Goal: Contribute content: Contribute content

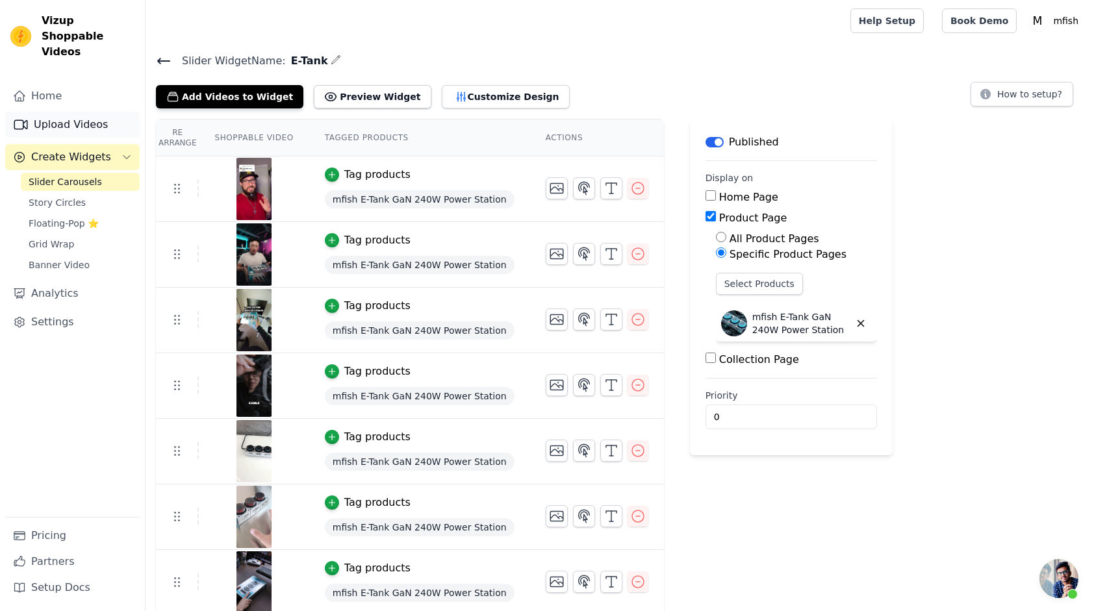
click at [90, 112] on link "Upload Videos" at bounding box center [72, 125] width 134 height 26
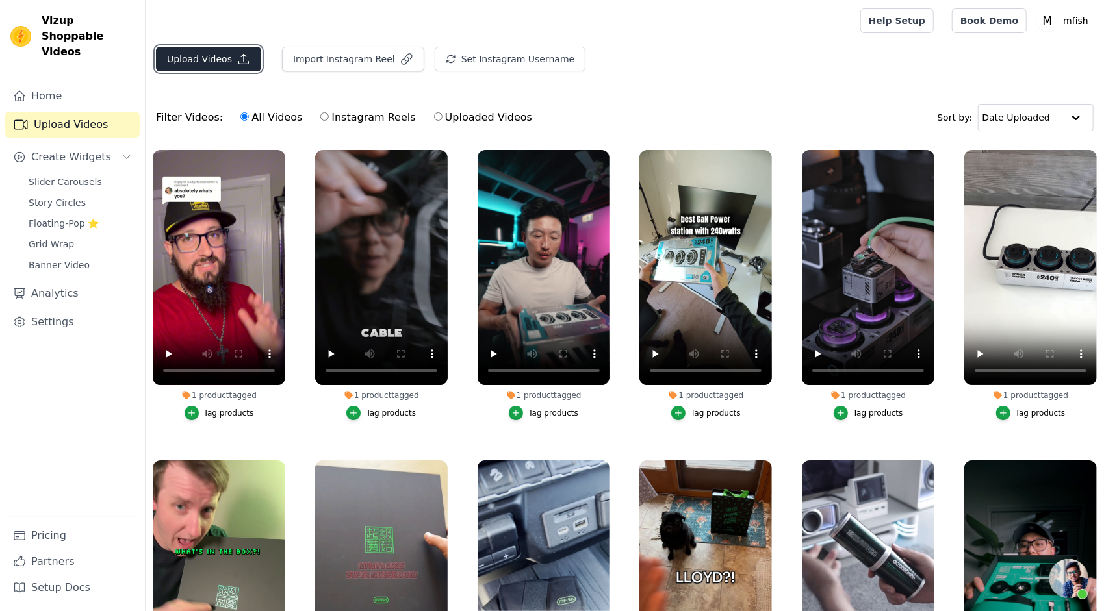
click at [227, 64] on button "Upload Videos" at bounding box center [208, 59] width 105 height 25
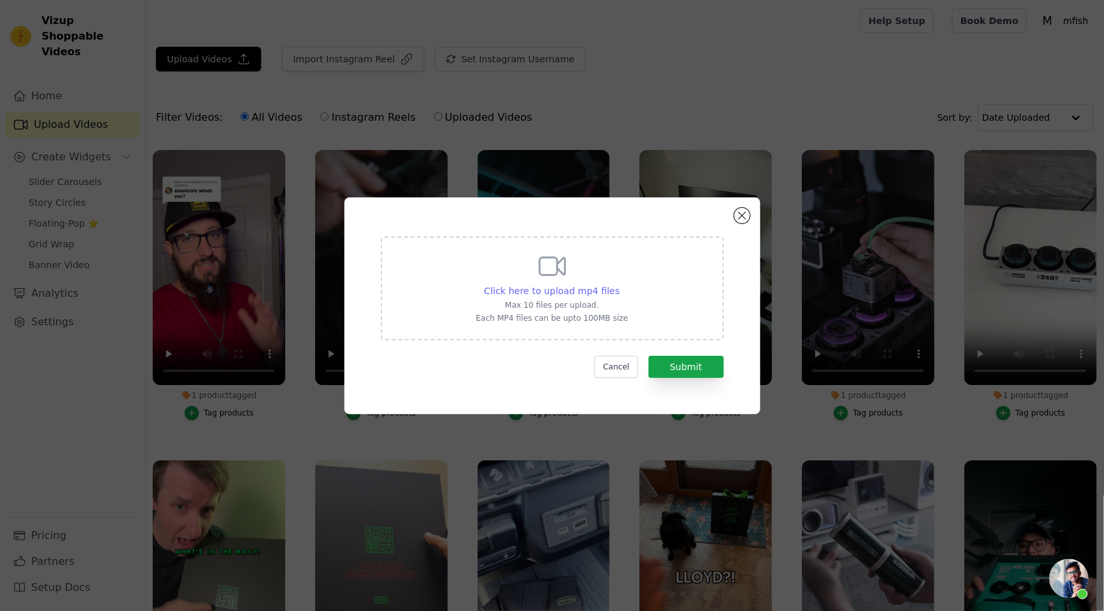
click at [581, 291] on span "Click here to upload mp4 files" at bounding box center [552, 291] width 136 height 10
click at [619, 284] on input "Click here to upload mp4 files Max 10 files per upload. Each MP4 files can be u…" at bounding box center [619, 284] width 1 height 1
type input "C:\fakepath\桌面前后对比.mp4"
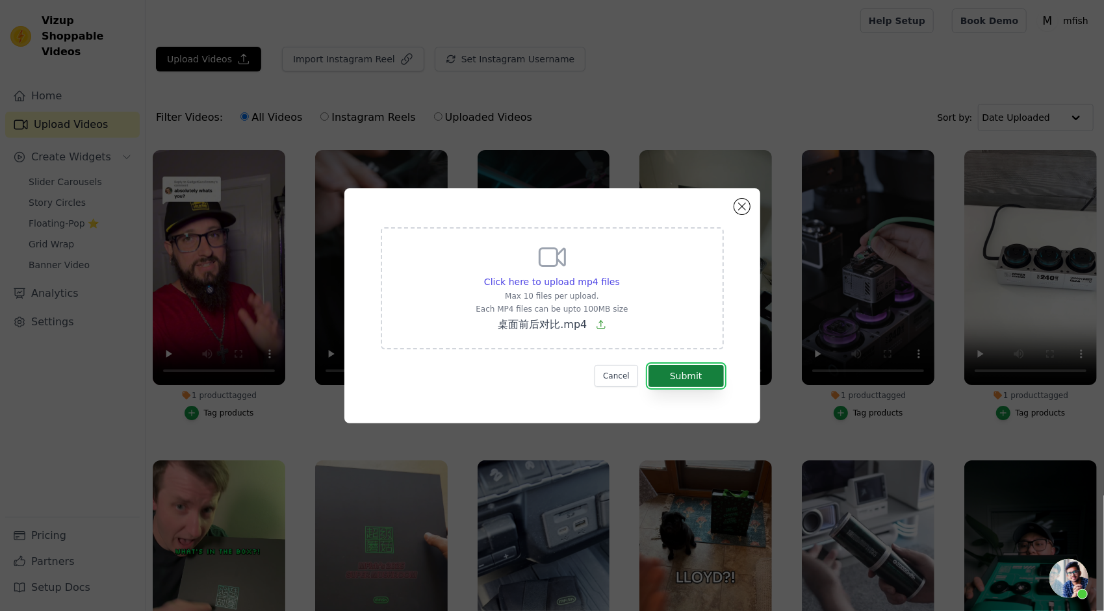
click at [707, 381] on button "Submit" at bounding box center [685, 376] width 75 height 22
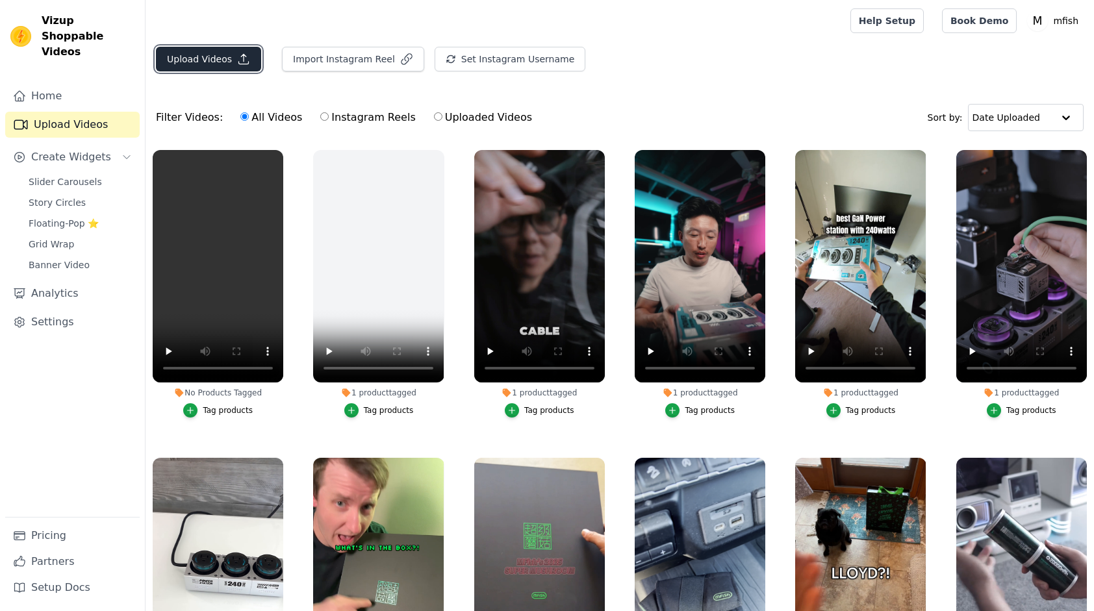
click at [216, 66] on button "Upload Videos" at bounding box center [208, 59] width 105 height 25
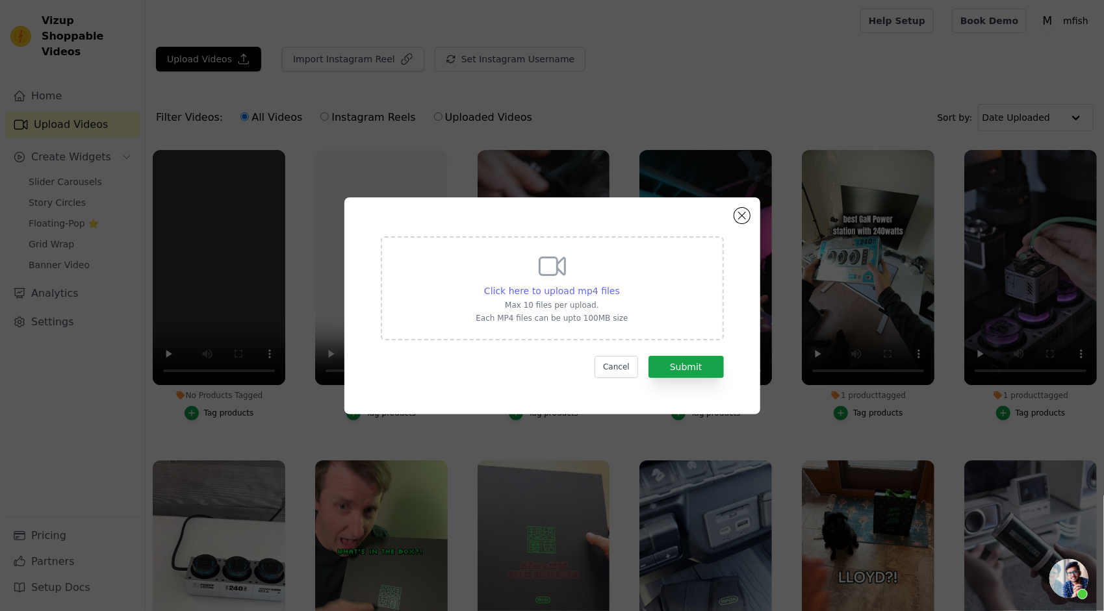
click at [553, 288] on span "Click here to upload mp4 files" at bounding box center [552, 291] width 136 height 10
click at [619, 284] on input "Click here to upload mp4 files Max 10 files per upload. Each MP4 files can be u…" at bounding box center [619, 284] width 1 height 1
type input "C:\fakepath\原视频投放(不错的桌搭)-A.mp4"
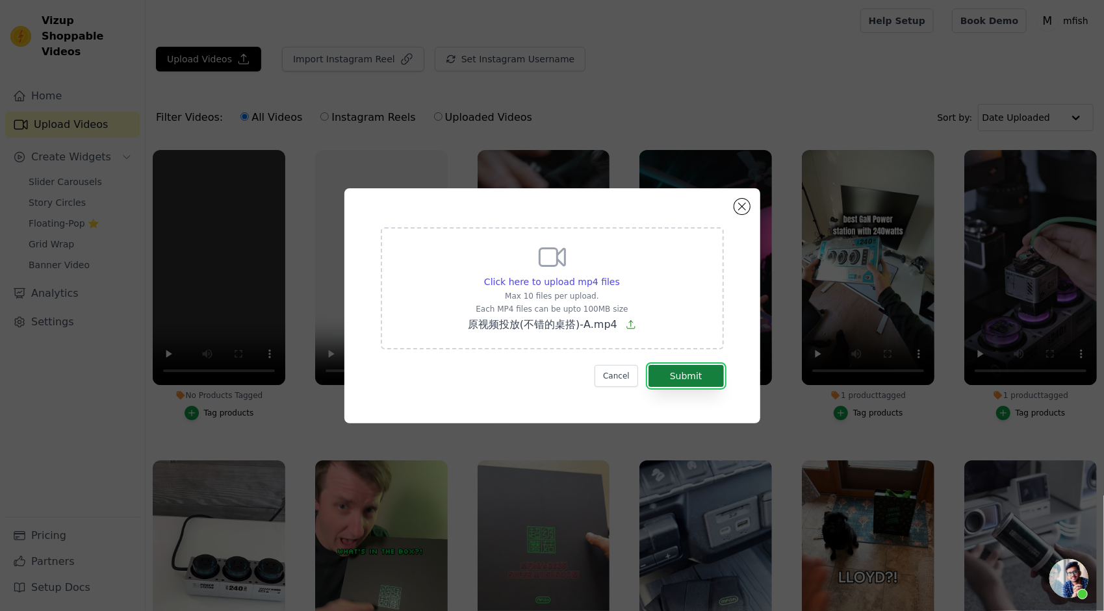
click at [705, 379] on button "Submit" at bounding box center [685, 376] width 75 height 22
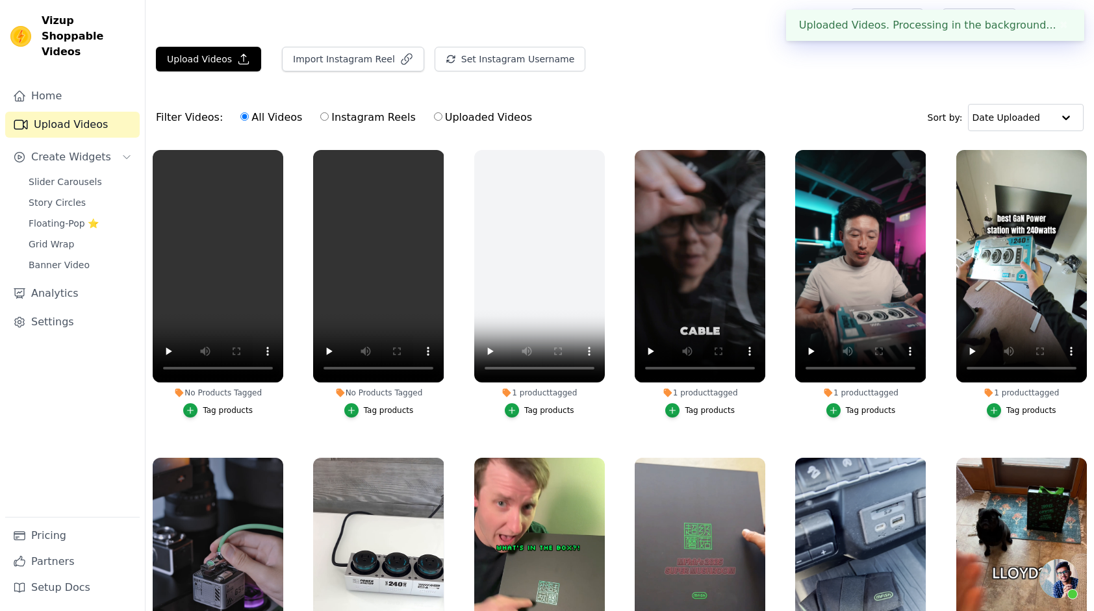
click at [737, 69] on div "Upload Videos Import Instagram Reel Set Instagram Username Import Latest IG Ree…" at bounding box center [619, 64] width 948 height 35
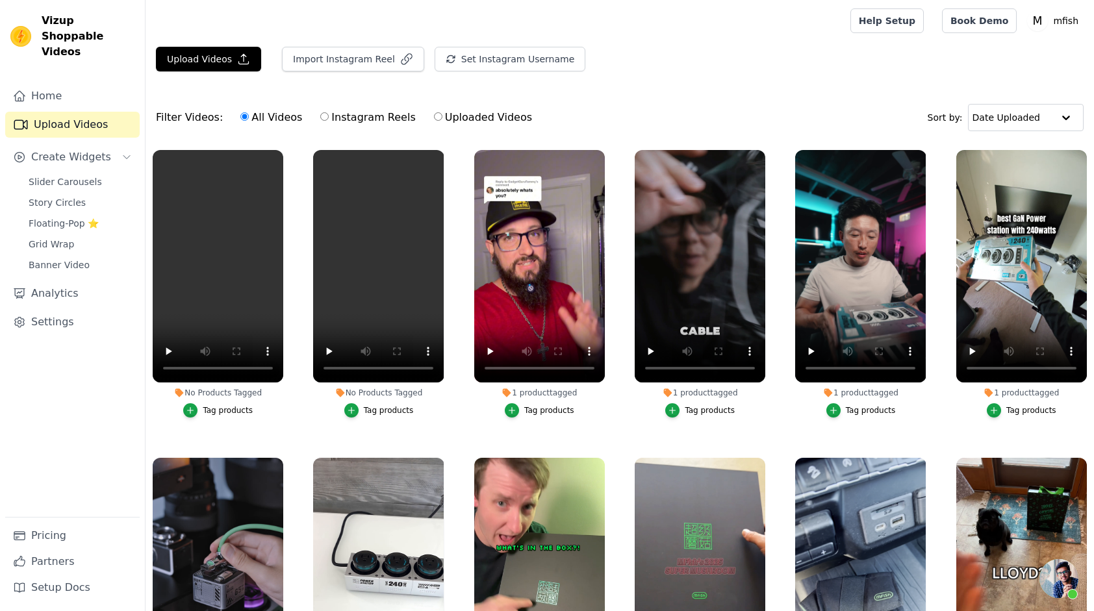
click at [726, 88] on div "Upload Videos Import Instagram Reel Set Instagram Username Import Latest IG Ree…" at bounding box center [619, 380] width 948 height 666
click at [381, 409] on div "Tag products" at bounding box center [389, 410] width 50 height 10
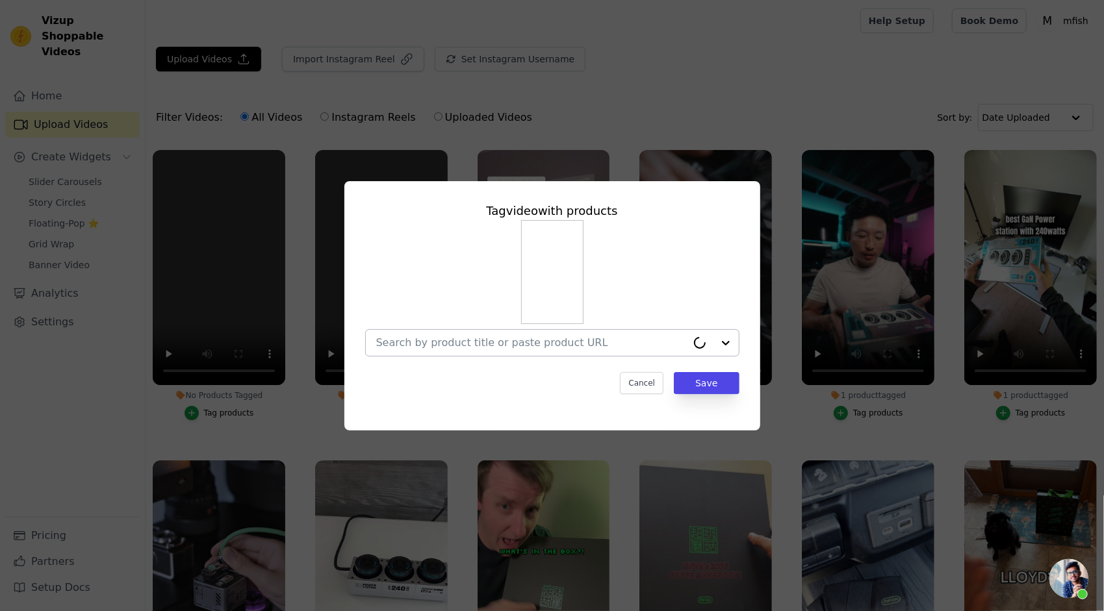
click at [520, 342] on input "No Products Tagged Tag video with products Cancel Save Tag products" at bounding box center [531, 342] width 310 height 12
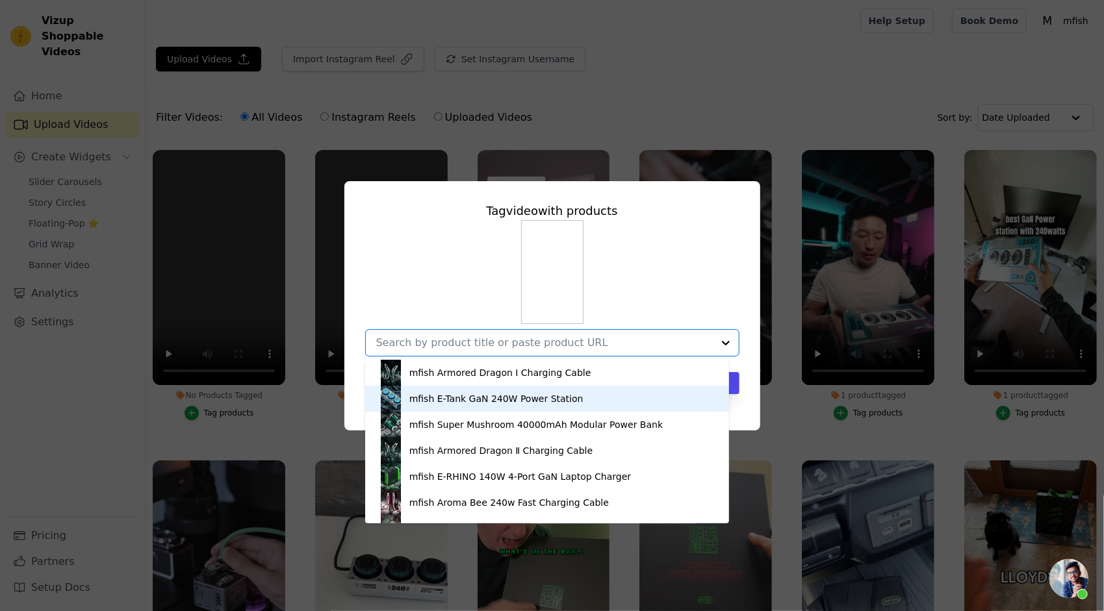
click at [486, 396] on div "mfish E-Tank GaN 240W Power Station" at bounding box center [496, 398] width 174 height 13
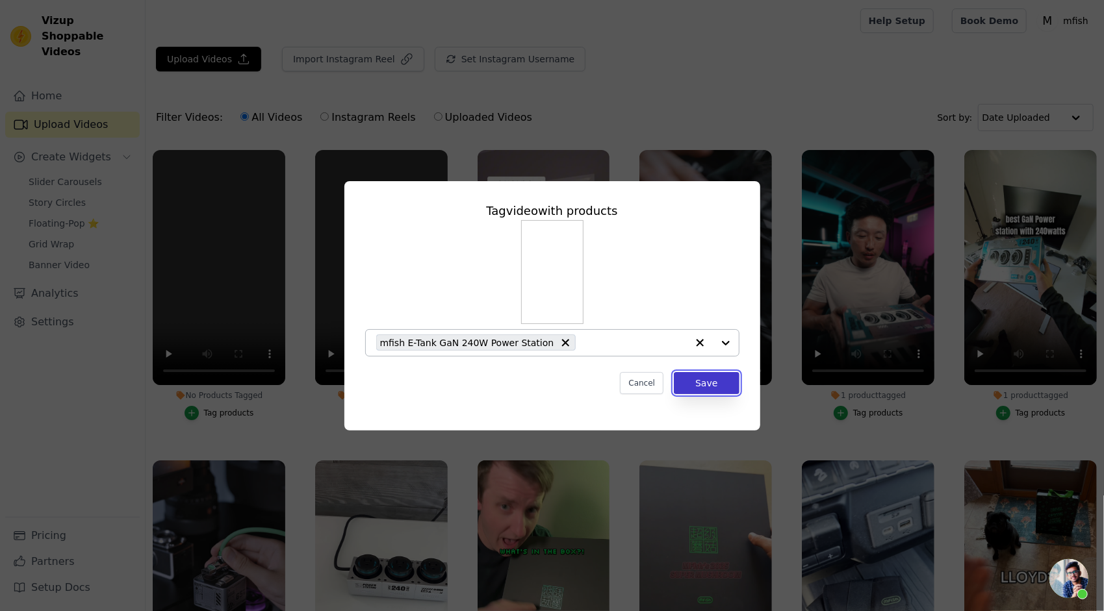
click at [716, 387] on button "Save" at bounding box center [706, 383] width 65 height 22
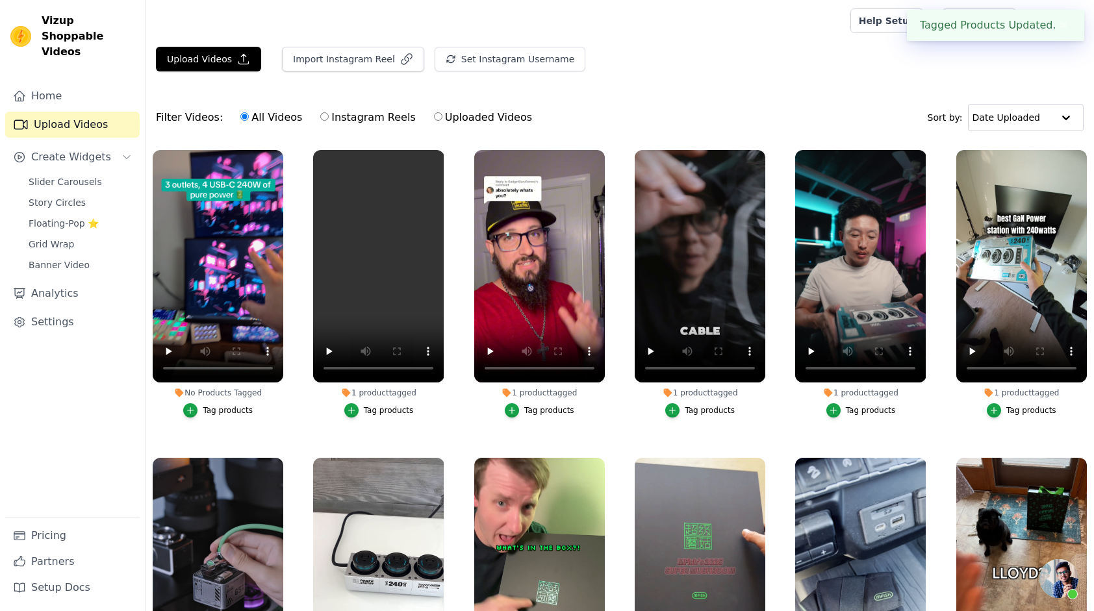
click at [210, 405] on div "Tag products" at bounding box center [228, 410] width 50 height 10
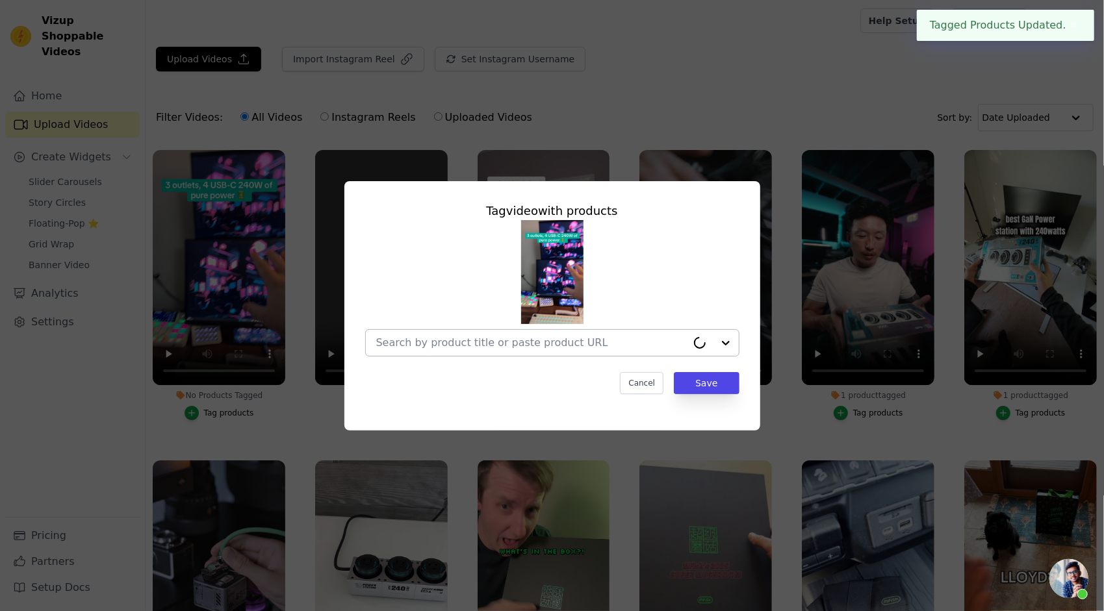
click at [519, 346] on input "No Products Tagged Tag video with products Cancel Save Tag products" at bounding box center [531, 342] width 310 height 12
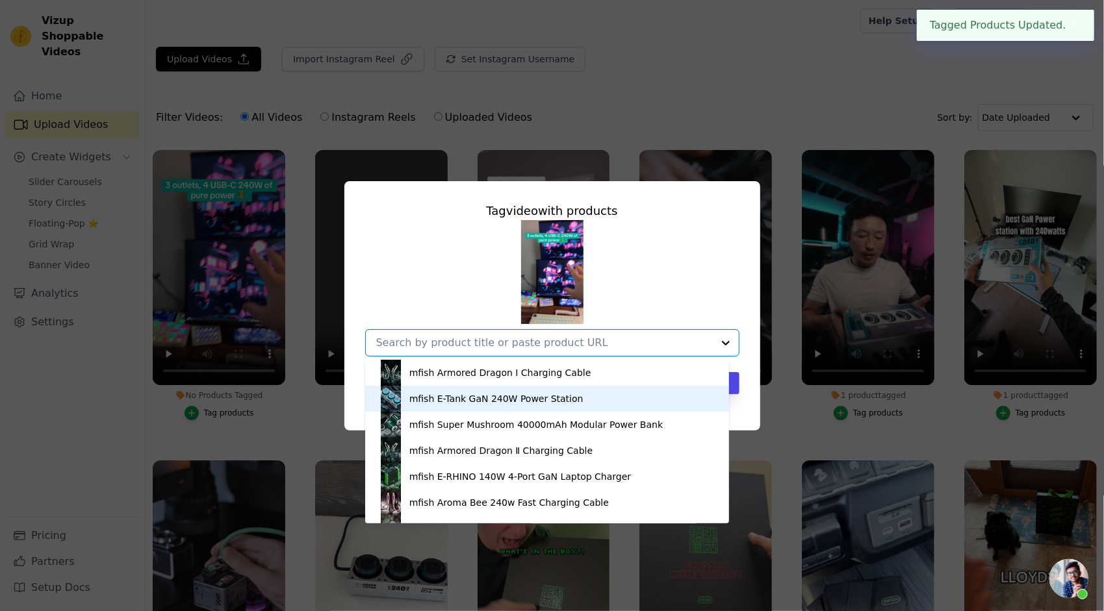
click at [479, 399] on div "mfish E-Tank GaN 240W Power Station" at bounding box center [496, 398] width 174 height 13
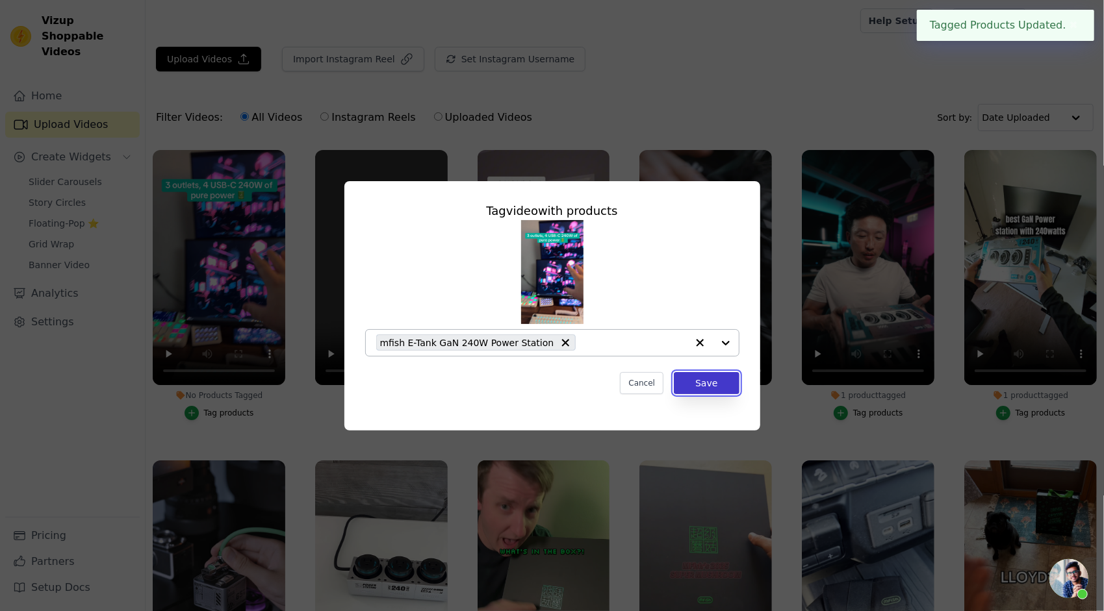
click at [707, 383] on button "Save" at bounding box center [706, 383] width 65 height 22
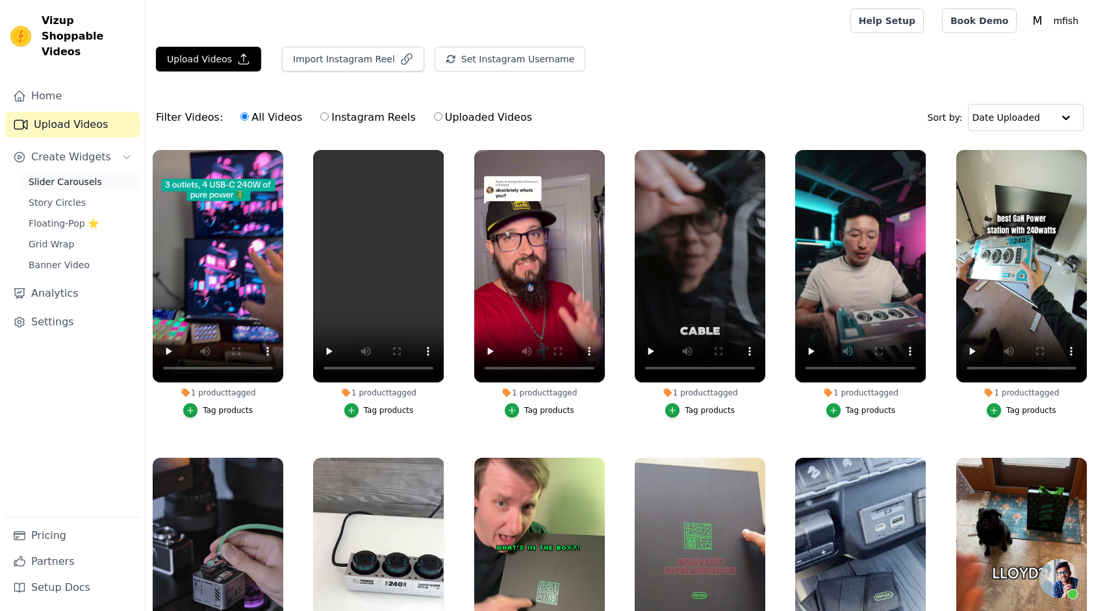
click at [70, 175] on span "Slider Carousels" at bounding box center [65, 181] width 73 height 13
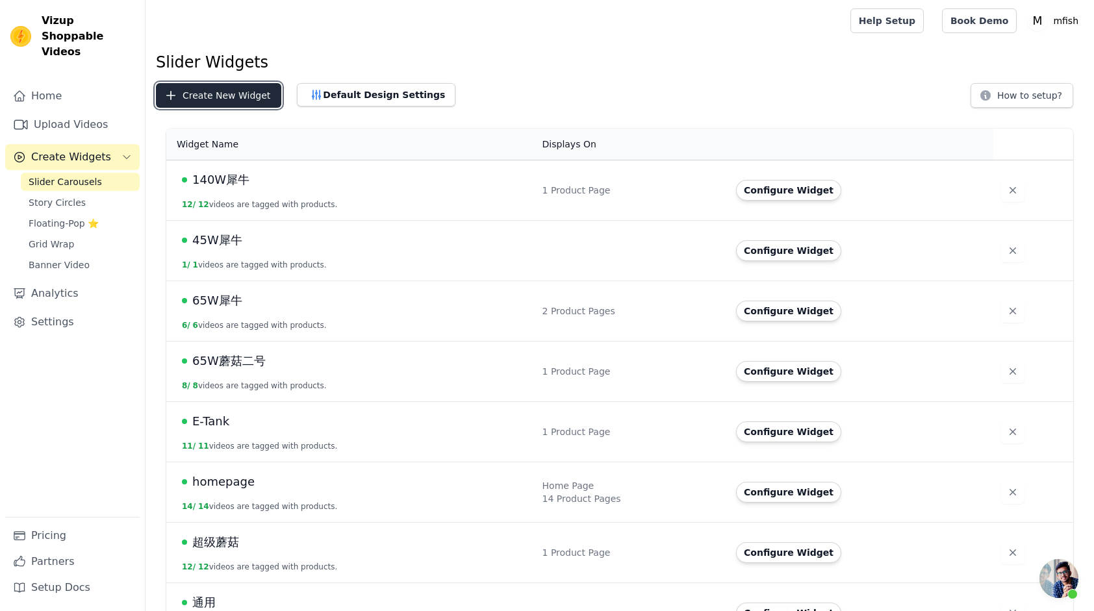
click at [233, 99] on button "Create New Widget" at bounding box center [218, 95] width 125 height 25
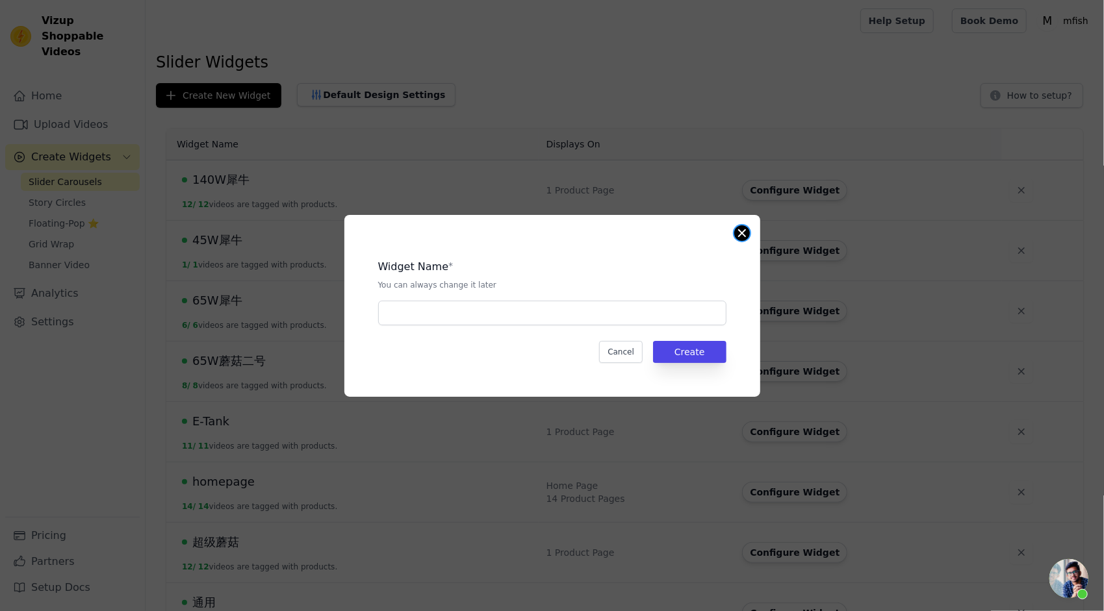
click at [743, 238] on button "Close modal" at bounding box center [742, 233] width 16 height 16
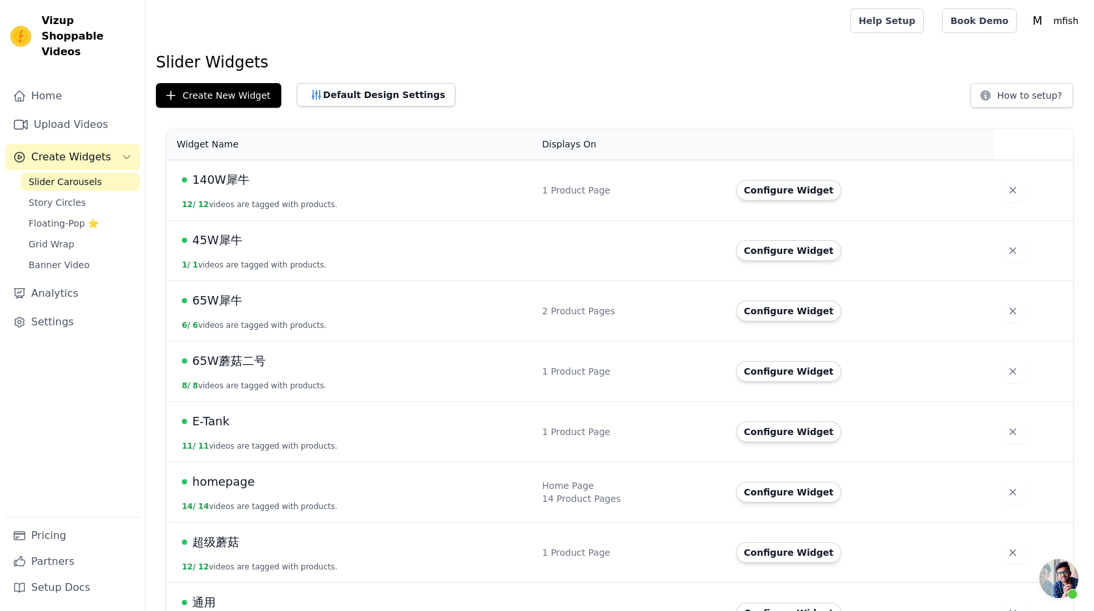
click at [206, 417] on span "E-Tank" at bounding box center [210, 421] width 37 height 18
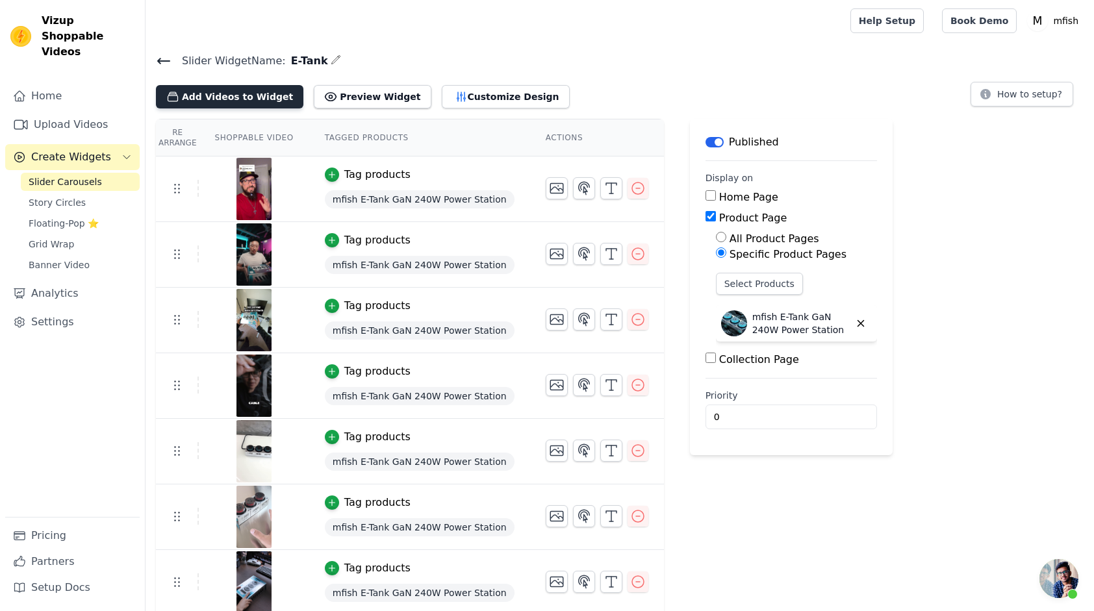
click at [232, 91] on button "Add Videos to Widget" at bounding box center [229, 96] width 147 height 23
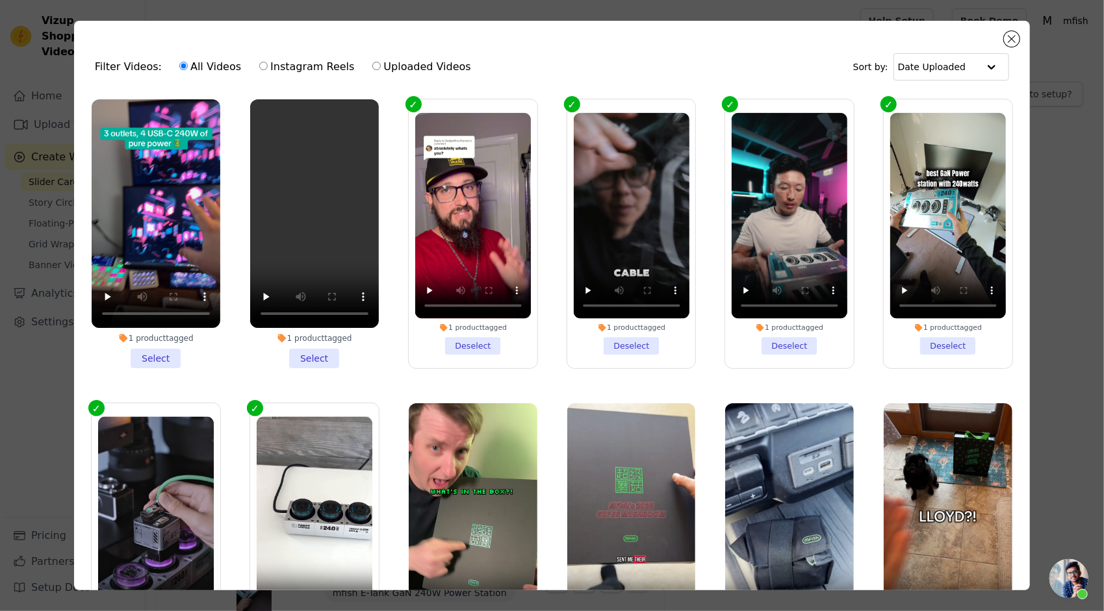
click at [153, 356] on li "1 product tagged Select" at bounding box center [156, 233] width 129 height 269
click at [0, 0] on input "1 product tagged Select" at bounding box center [0, 0] width 0 height 0
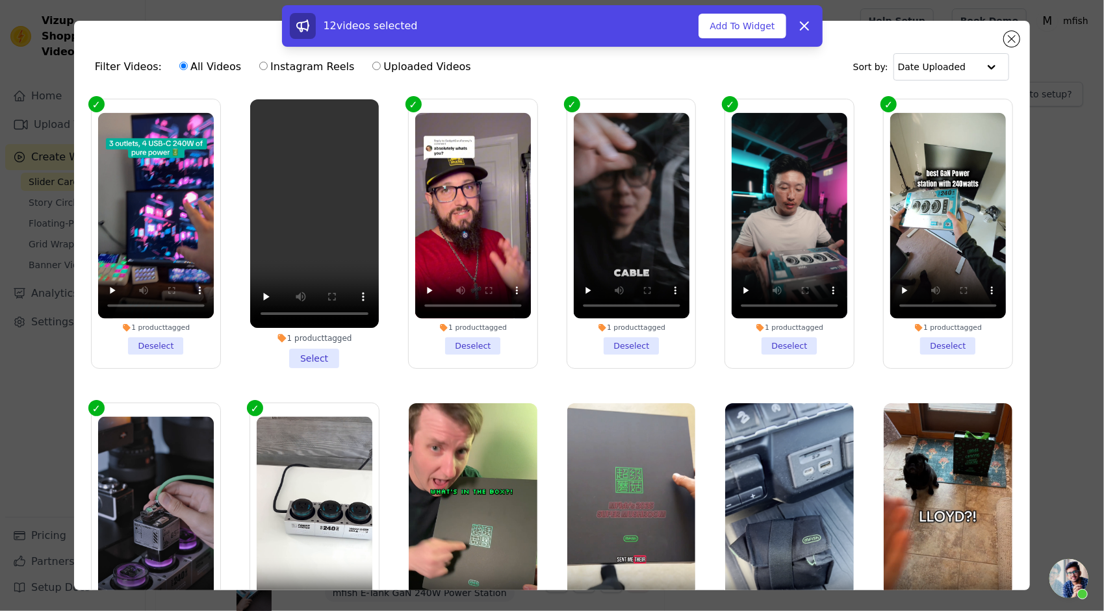
click at [317, 353] on li "1 product tagged Select" at bounding box center [314, 233] width 129 height 269
click at [0, 0] on input "1 product tagged Select" at bounding box center [0, 0] width 0 height 0
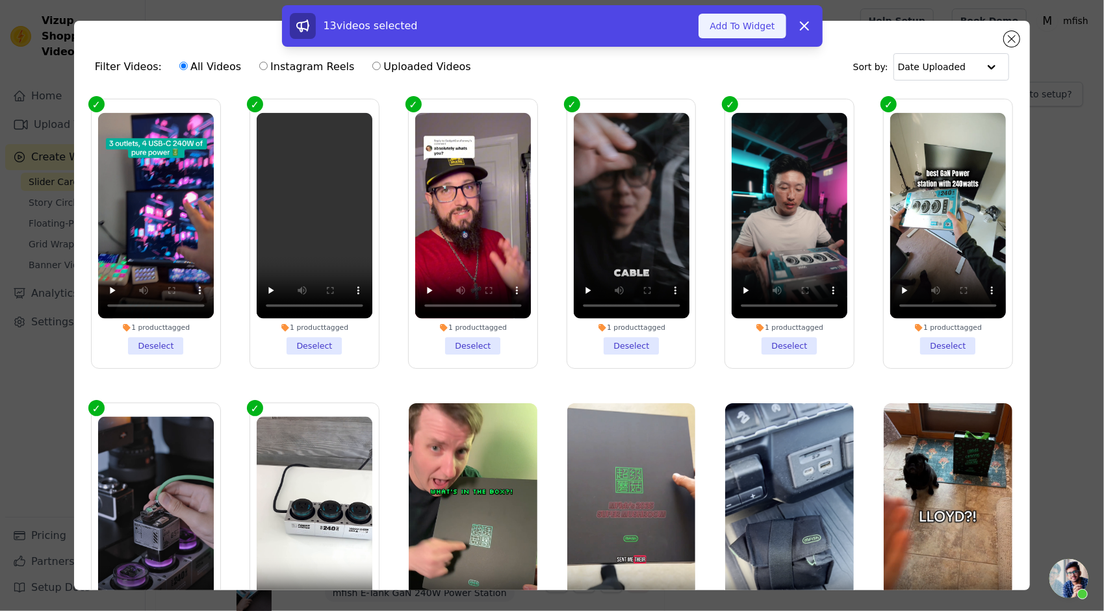
click at [751, 25] on button "Add To Widget" at bounding box center [741, 26] width 87 height 25
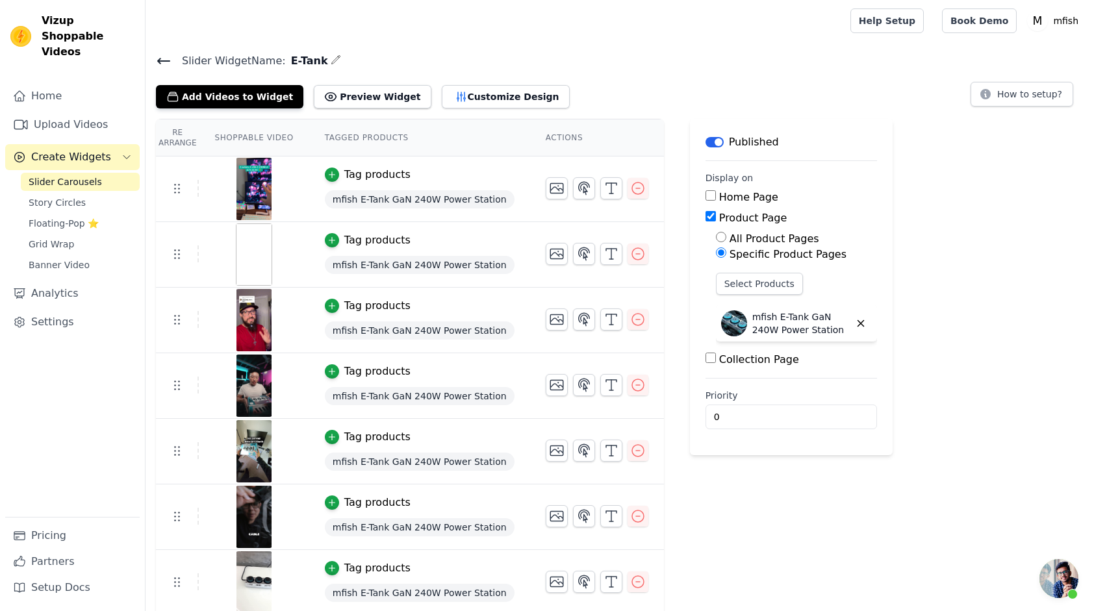
click at [911, 149] on div "Re Arrange Shoppable Video Tagged Products Actions Tag products mfish E-Tank Ga…" at bounding box center [619, 564] width 948 height 891
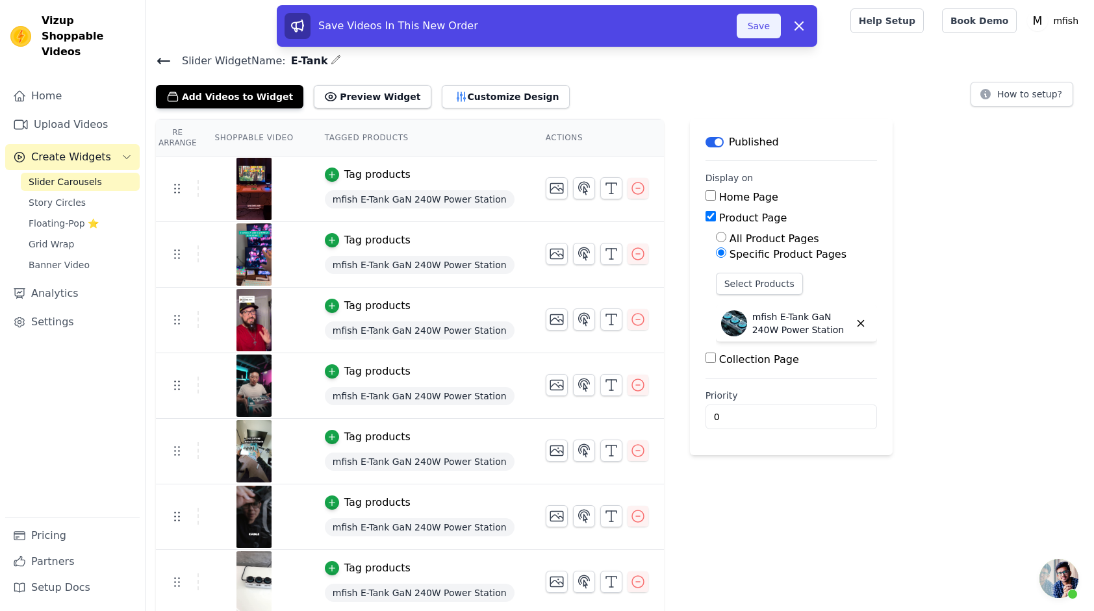
click at [759, 34] on button "Save" at bounding box center [759, 26] width 44 height 25
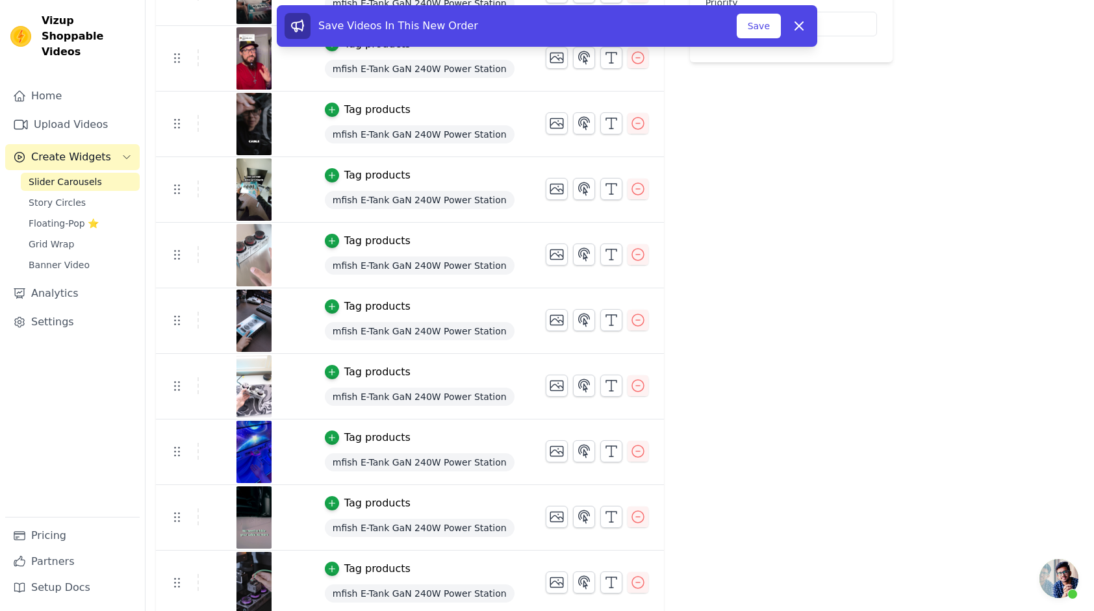
scroll to position [394, 0]
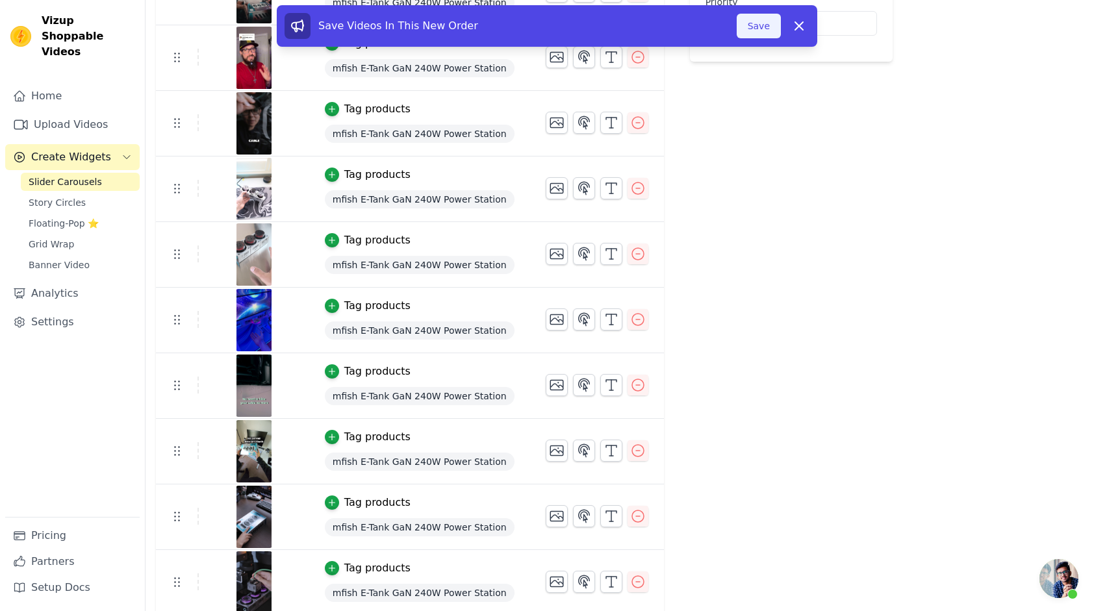
click at [751, 19] on button "Save" at bounding box center [759, 26] width 44 height 25
click at [765, 26] on button "Save" at bounding box center [759, 26] width 44 height 25
